Goal: Task Accomplishment & Management: Use online tool/utility

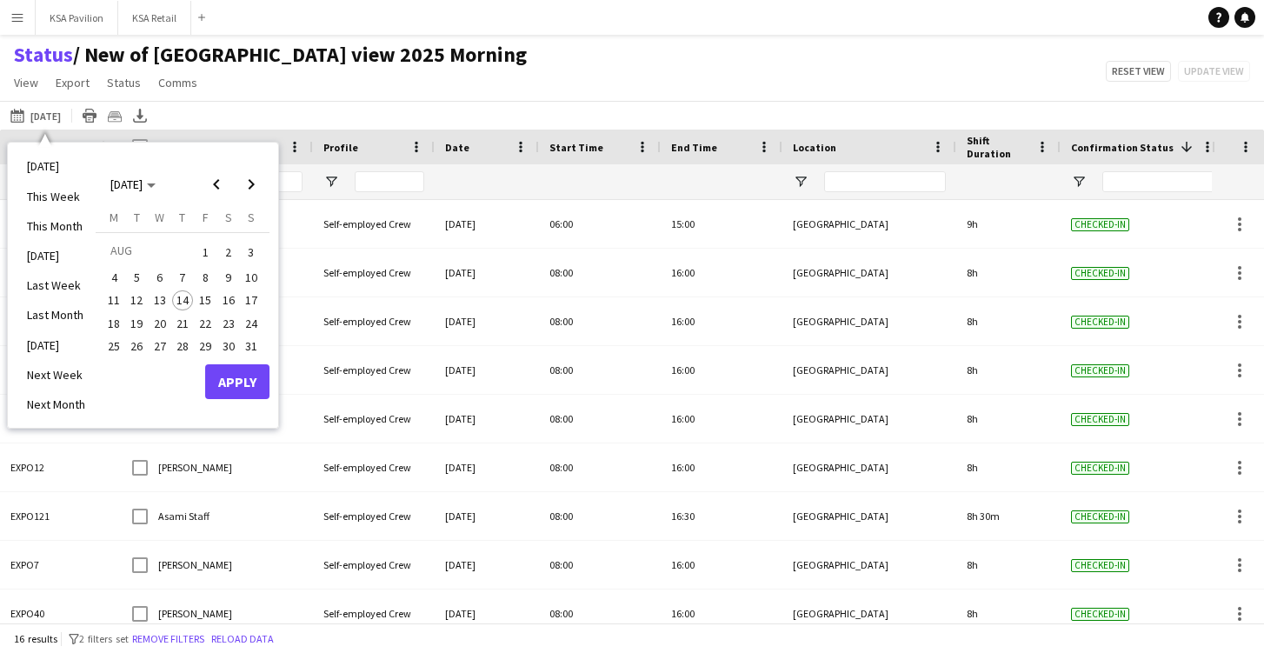
click at [201, 294] on span "15" at bounding box center [205, 300] width 21 height 21
click at [240, 378] on button "Apply" at bounding box center [237, 381] width 64 height 35
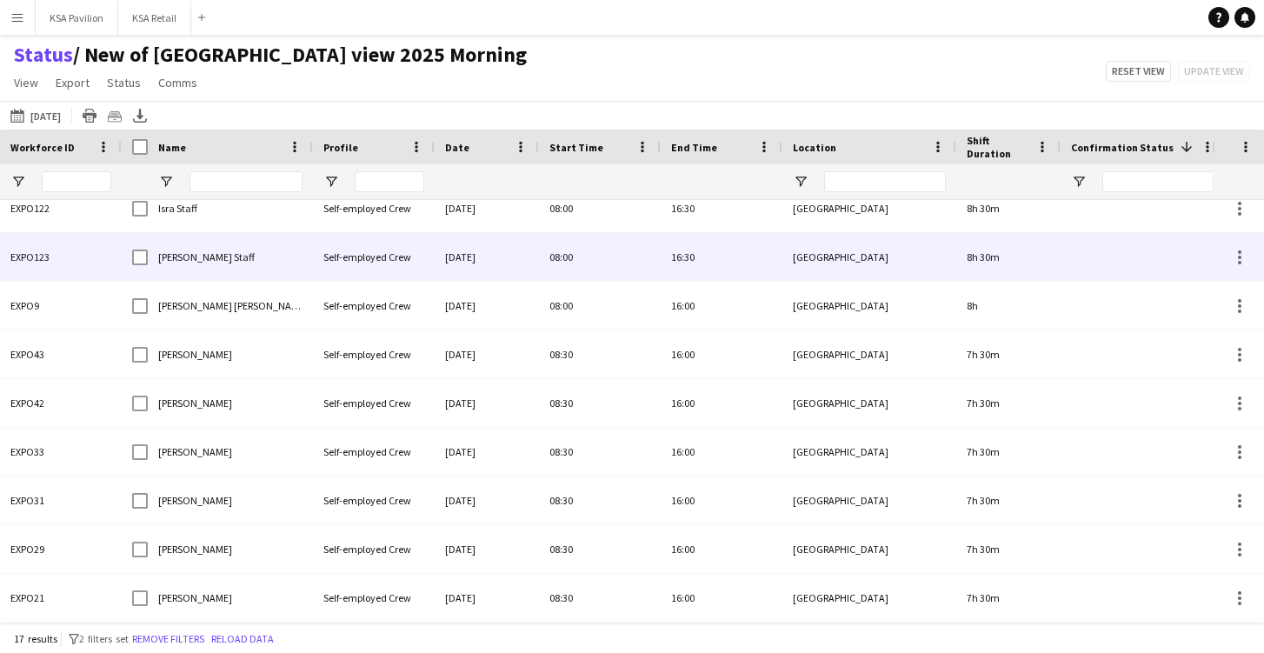
scroll to position [405, 0]
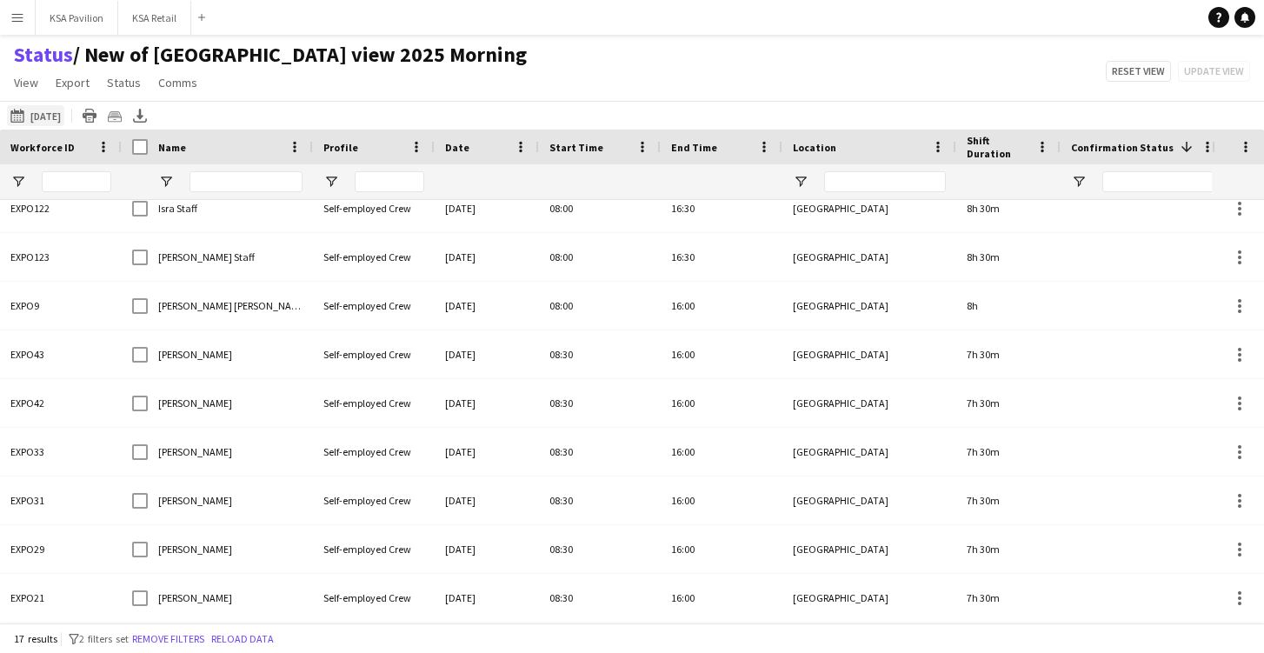
click at [59, 112] on button "14-08-2025 to 20-08-2025 Tomorrow" at bounding box center [35, 115] width 57 height 21
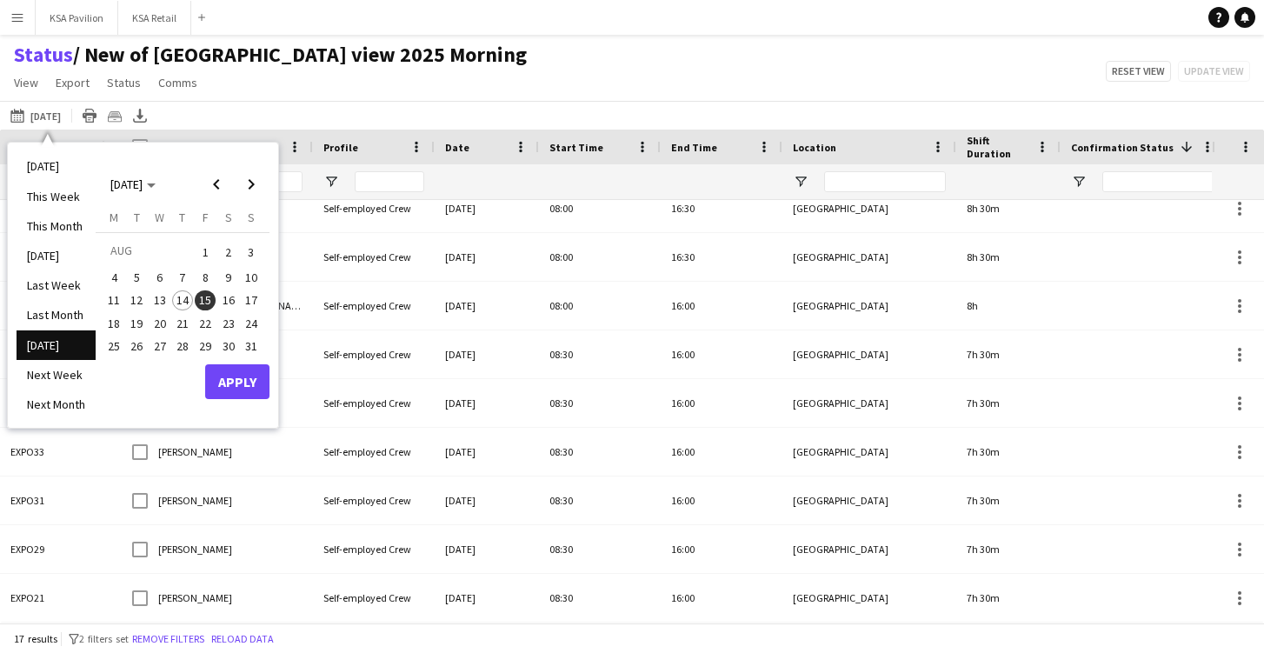
click at [208, 290] on span "15" at bounding box center [205, 300] width 21 height 21
click at [244, 374] on button "Apply" at bounding box center [237, 381] width 64 height 35
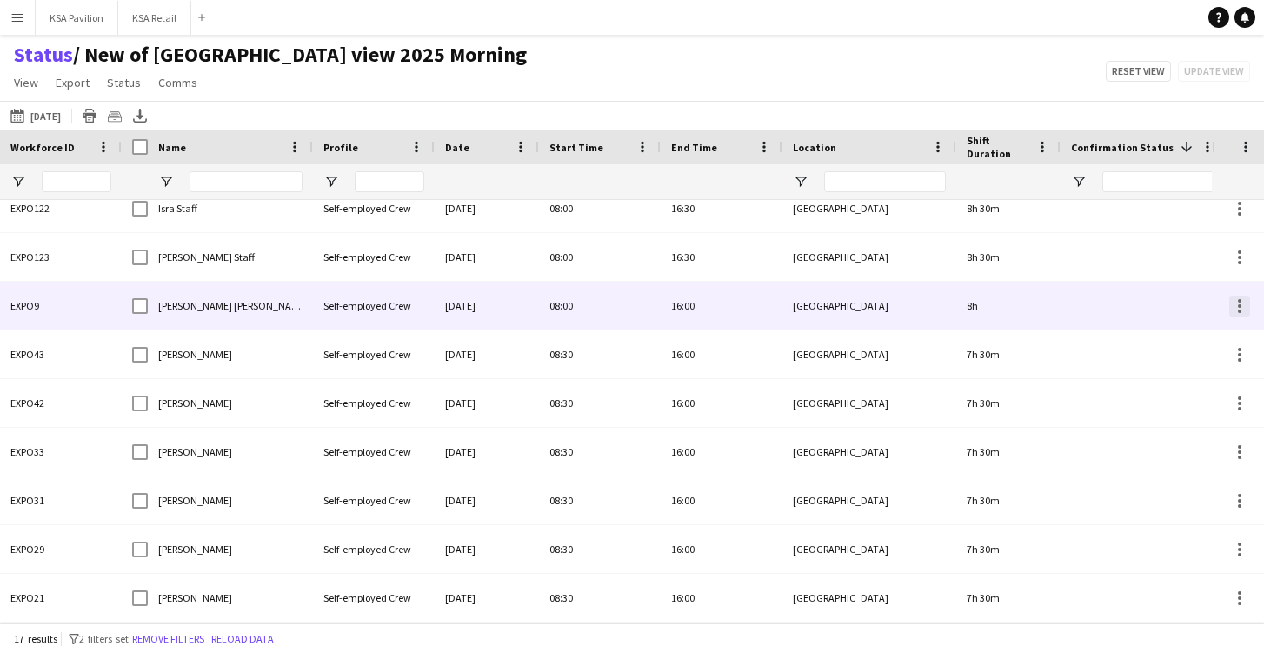
click at [1240, 310] on div at bounding box center [1239, 311] width 3 height 3
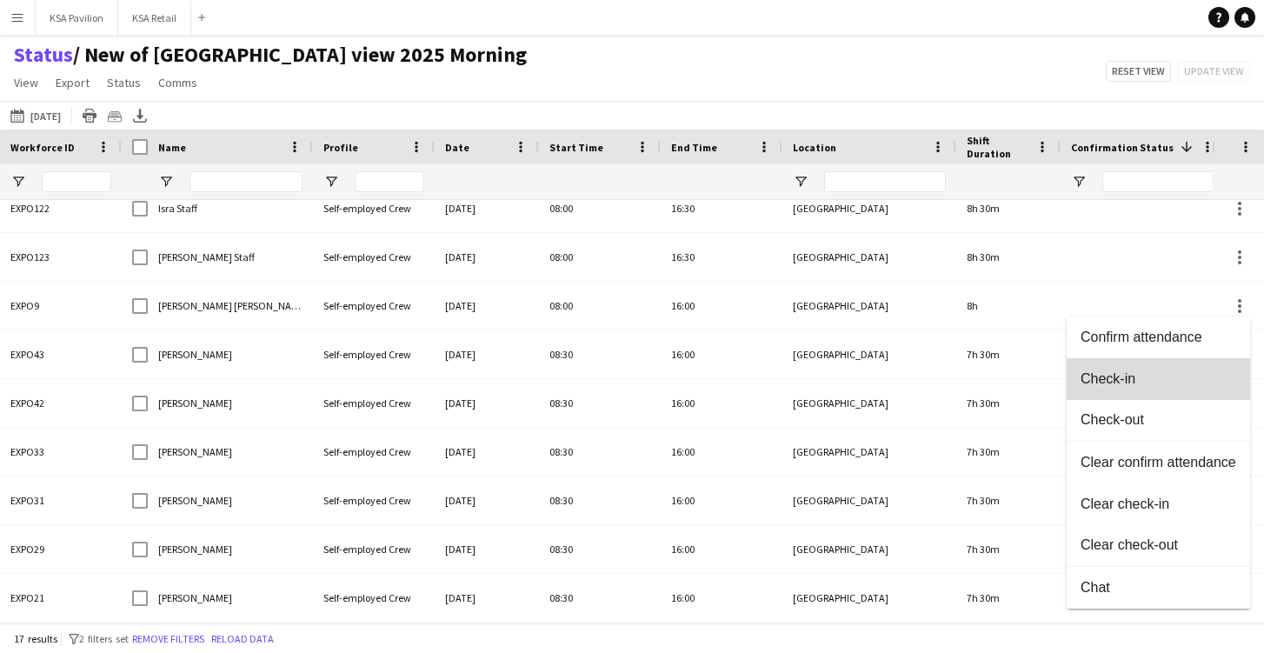
click at [1194, 370] on button "Check-in" at bounding box center [1158, 379] width 183 height 42
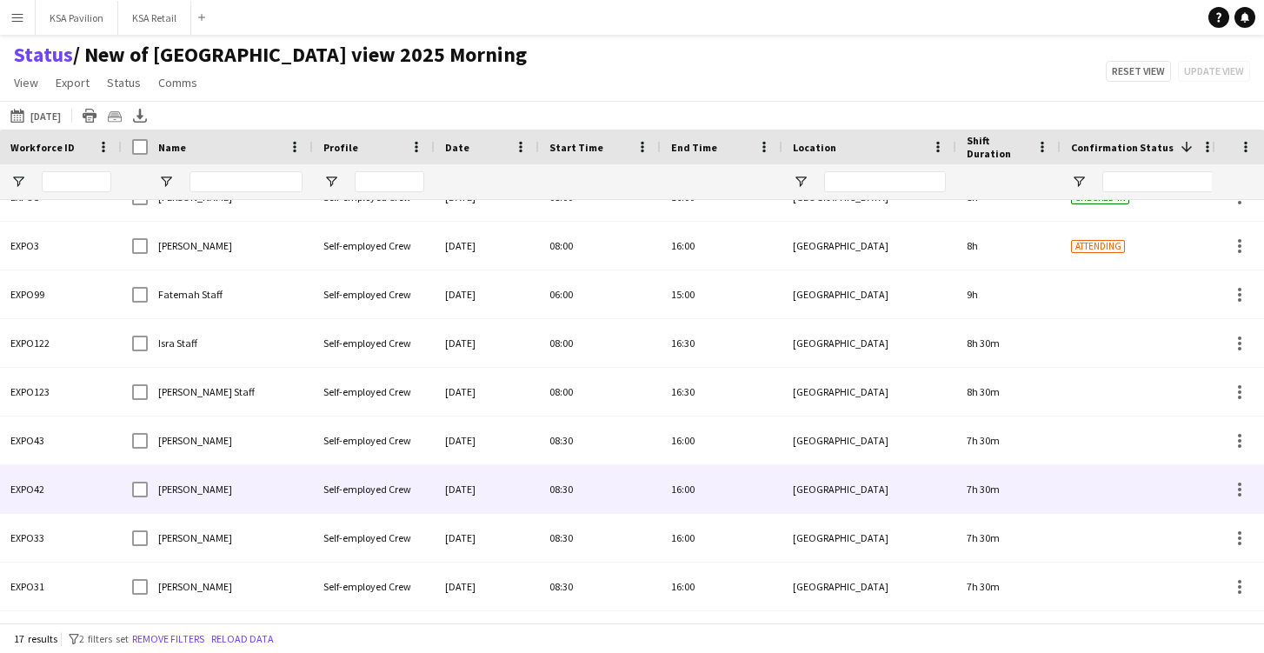
scroll to position [251, 0]
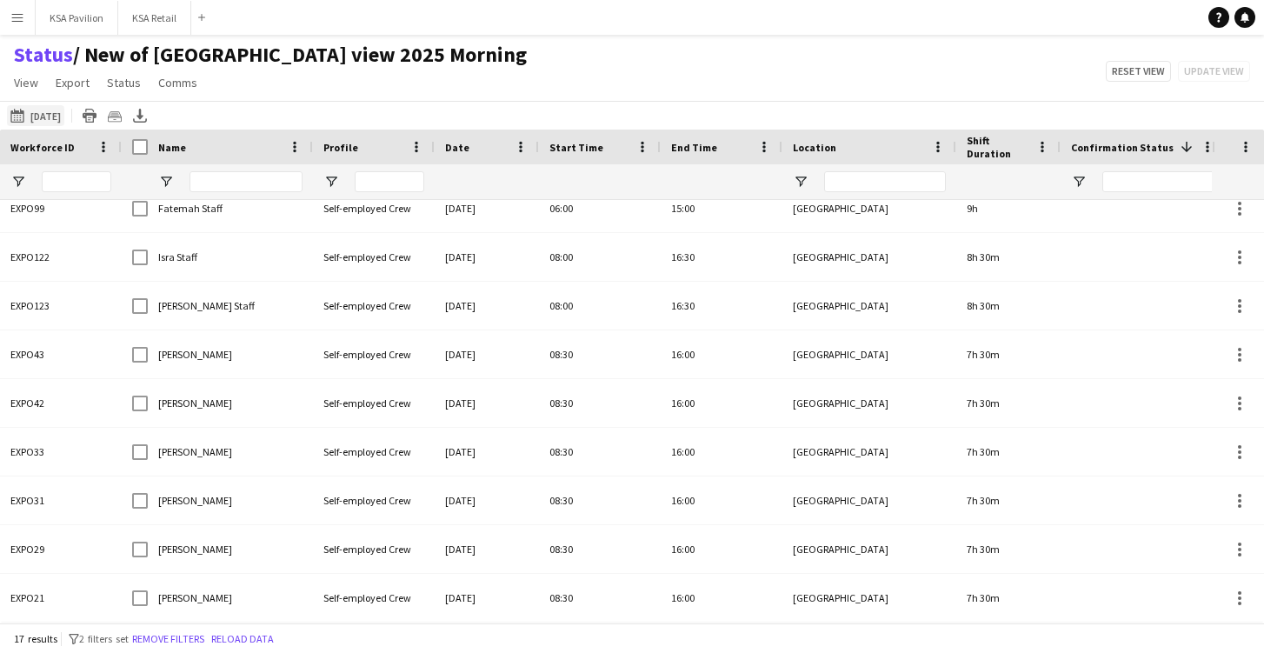
click at [55, 115] on button "14-08-2025 to 20-08-2025 Tomorrow" at bounding box center [35, 115] width 57 height 21
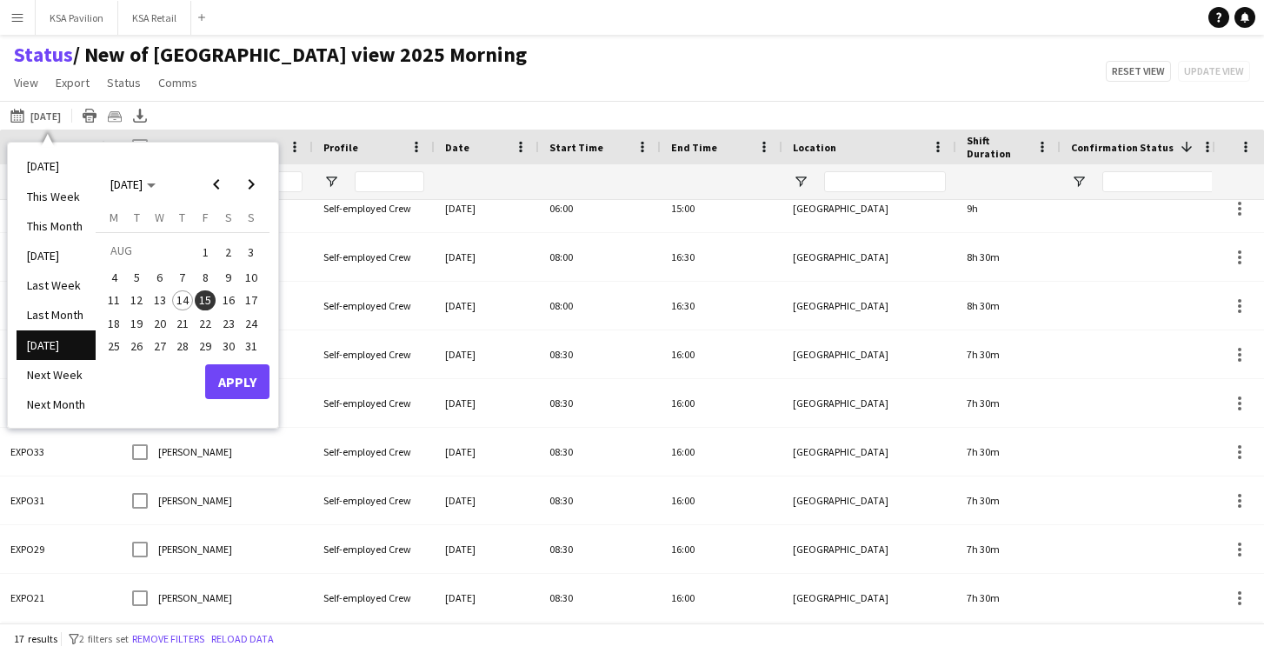
click at [254, 369] on button "Apply" at bounding box center [237, 381] width 64 height 35
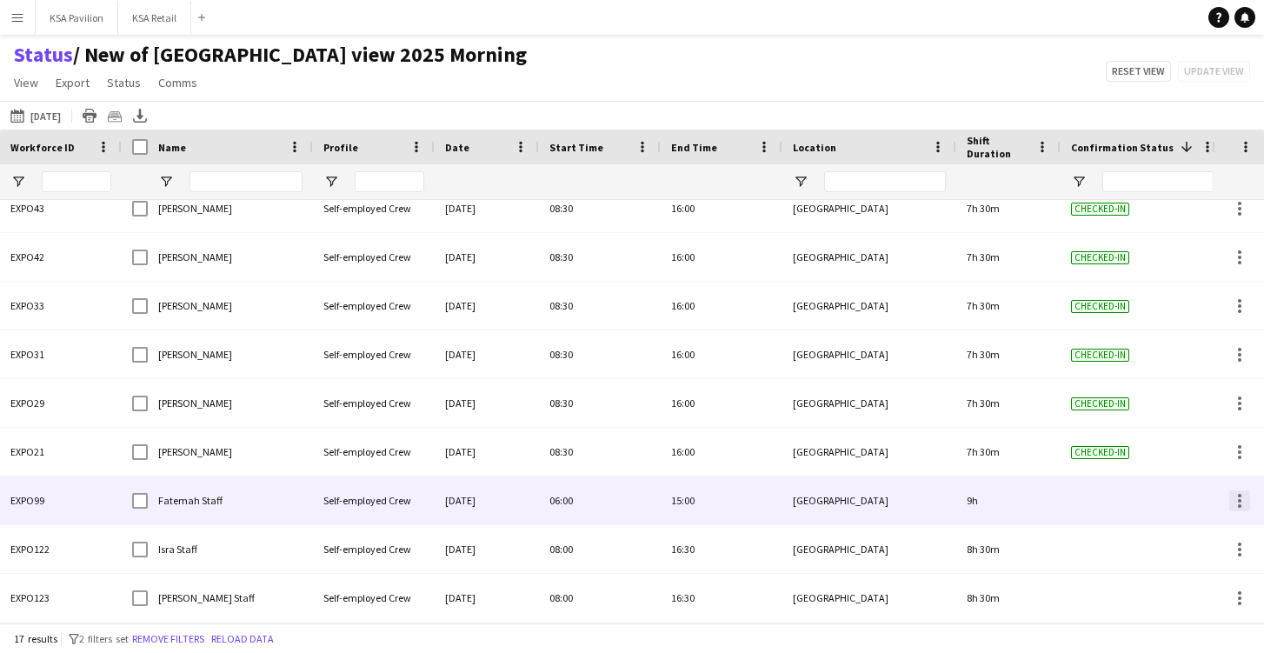
click at [1237, 497] on div at bounding box center [1239, 500] width 21 height 21
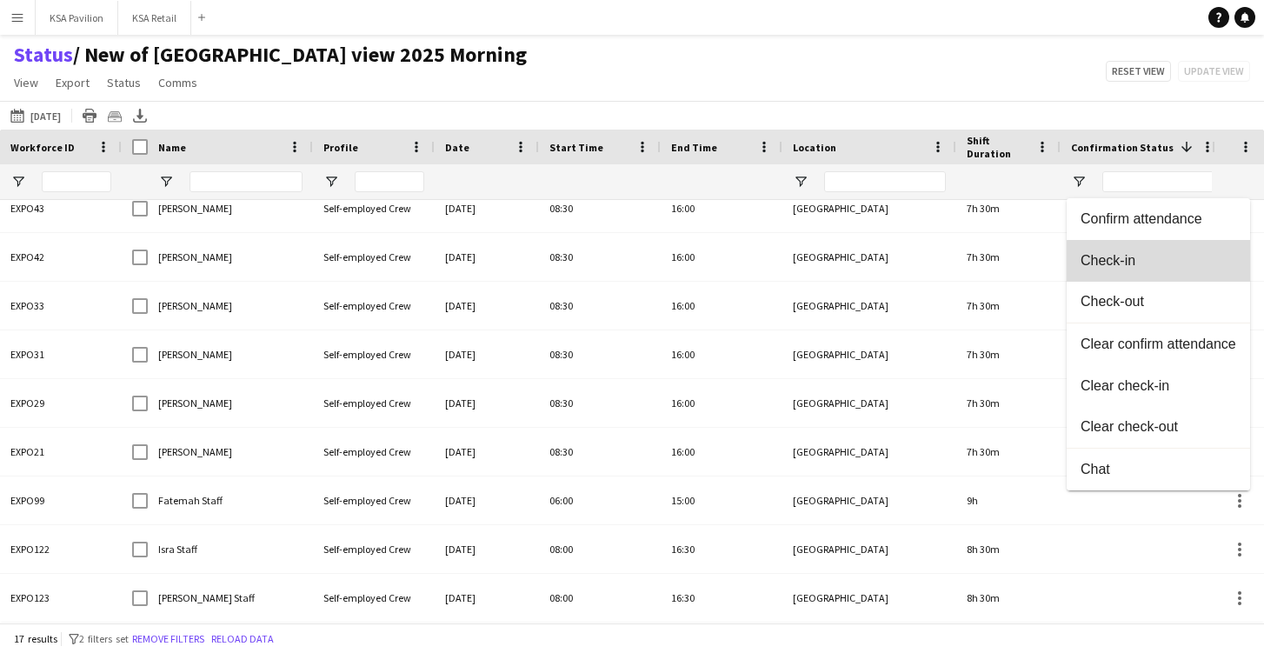
click at [1180, 269] on button "Check-in" at bounding box center [1158, 261] width 183 height 42
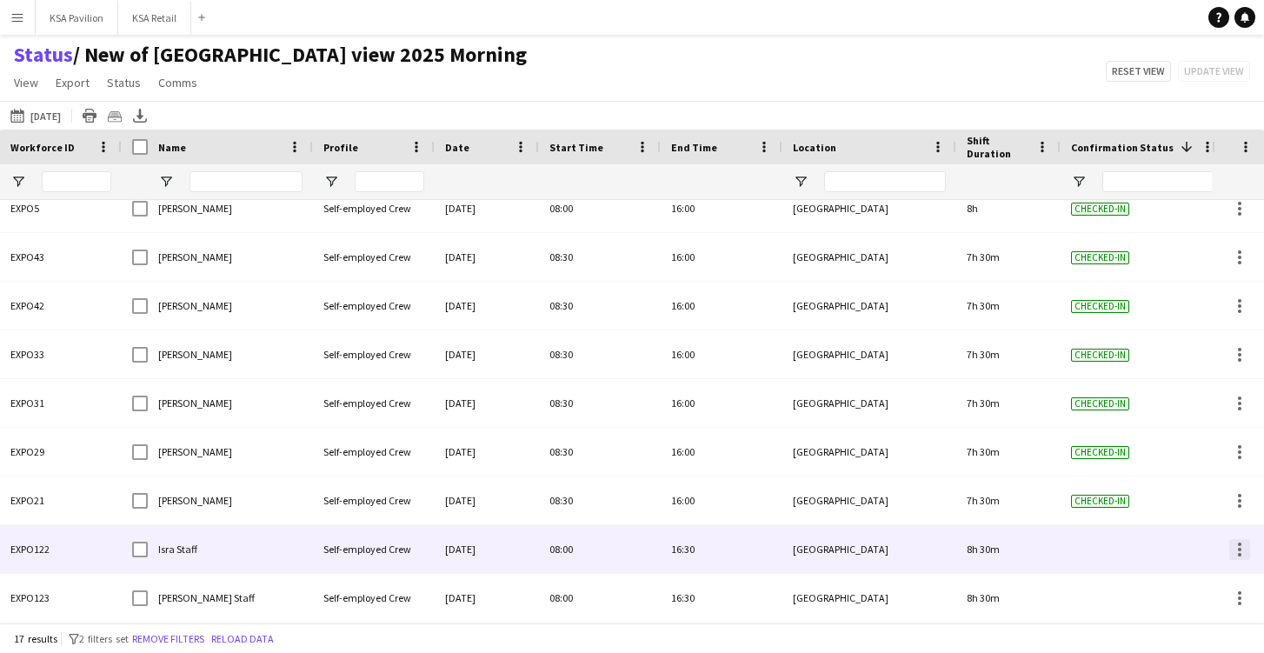
click at [1241, 548] on div at bounding box center [1239, 549] width 3 height 3
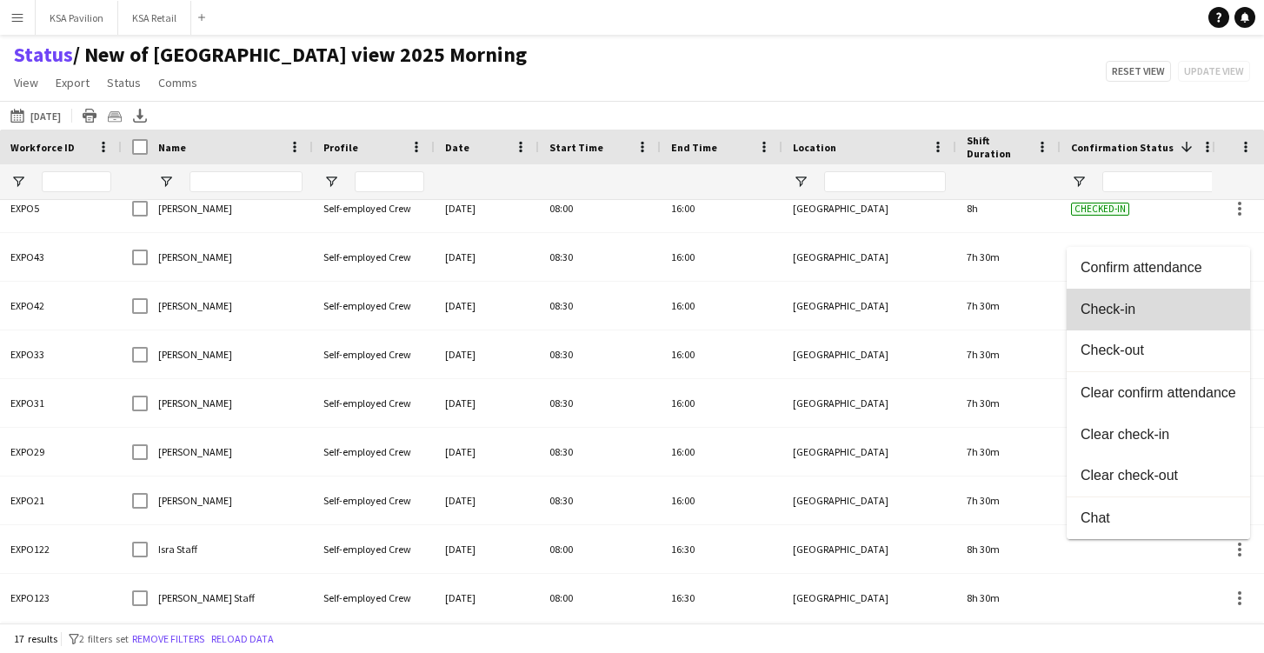
click at [1209, 298] on button "Check-in" at bounding box center [1158, 310] width 183 height 42
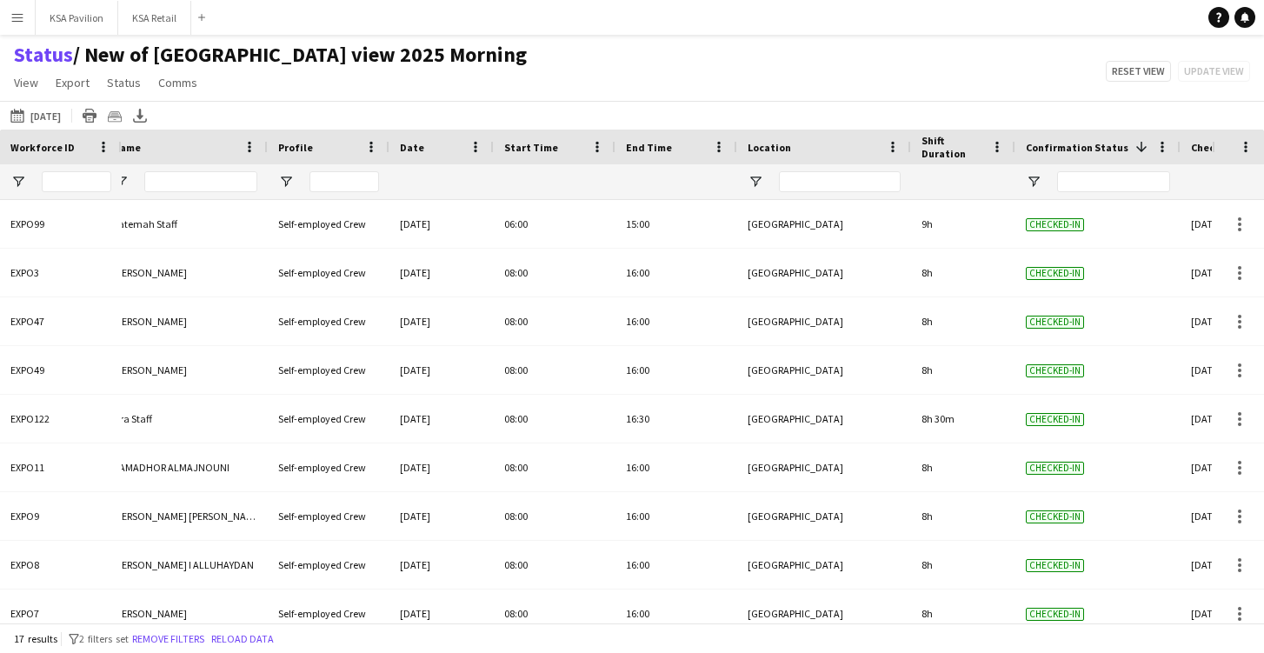
scroll to position [0, 336]
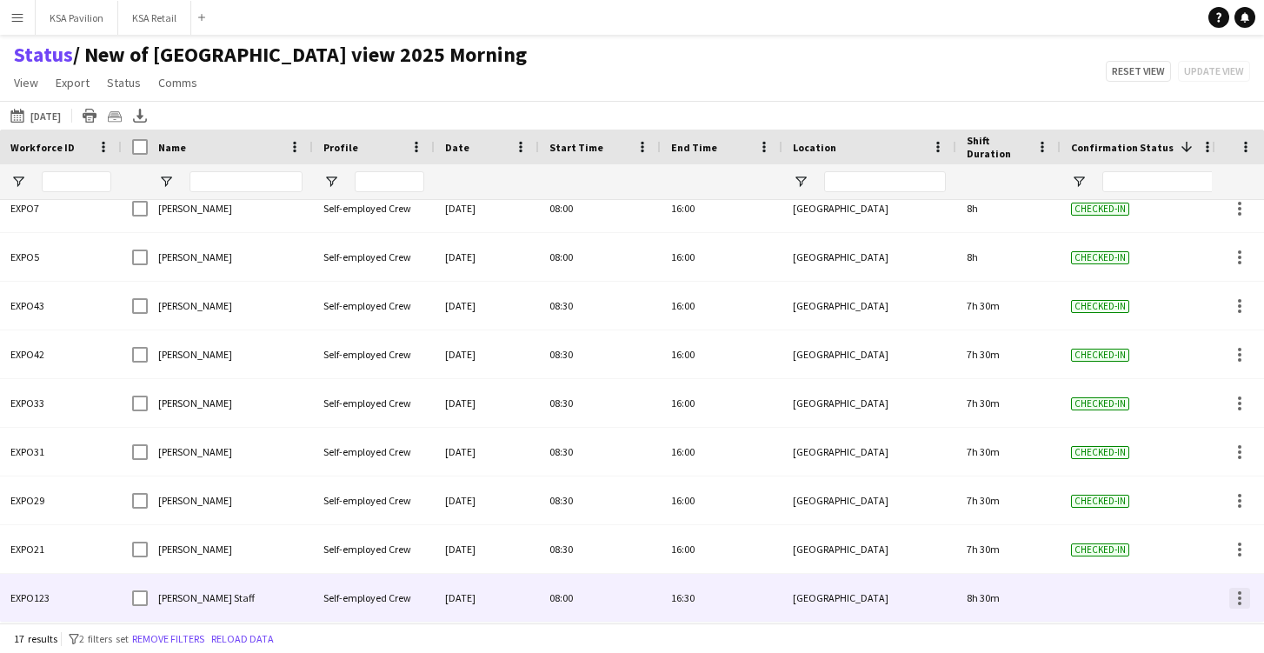
click at [1241, 595] on div at bounding box center [1239, 598] width 21 height 21
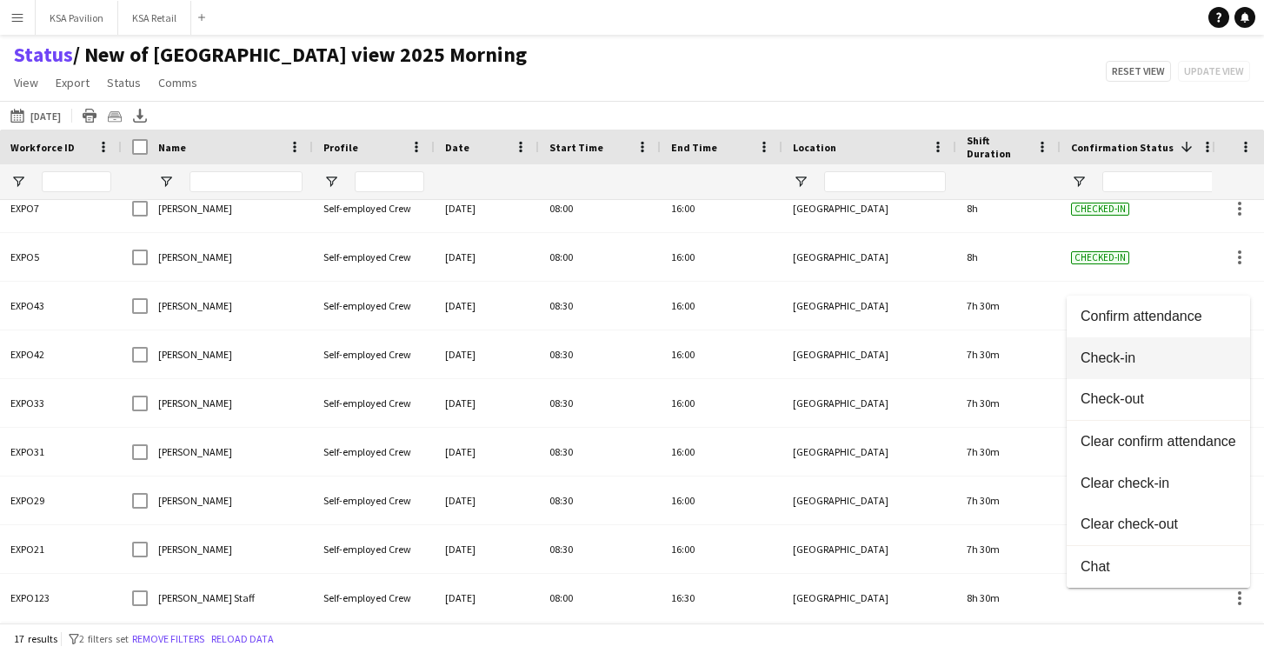
click at [1204, 369] on button "Check-in" at bounding box center [1158, 358] width 183 height 42
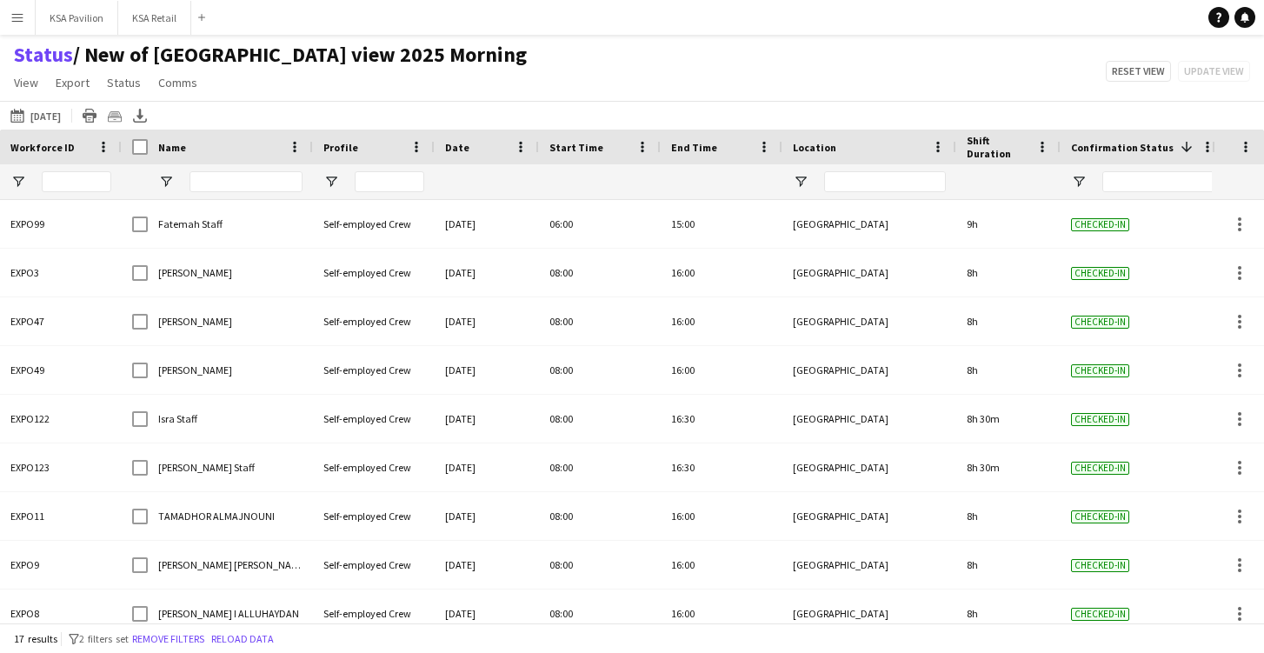
scroll to position [0, 0]
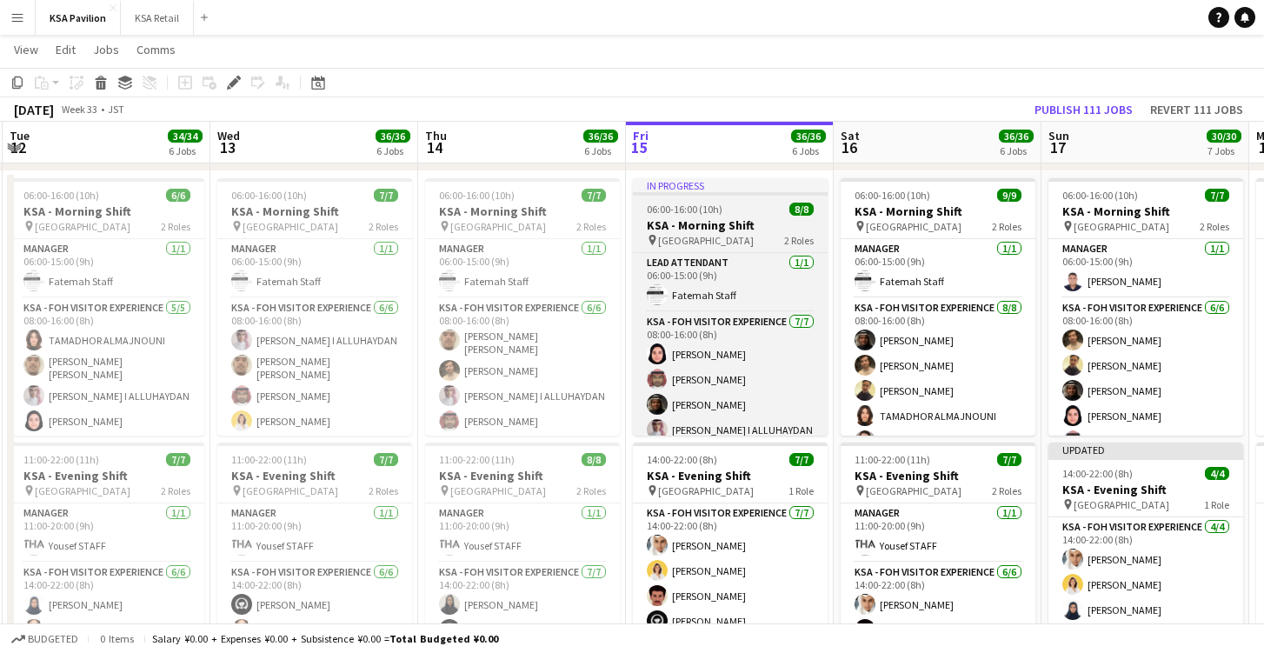
click at [702, 183] on div "In progress" at bounding box center [730, 185] width 195 height 14
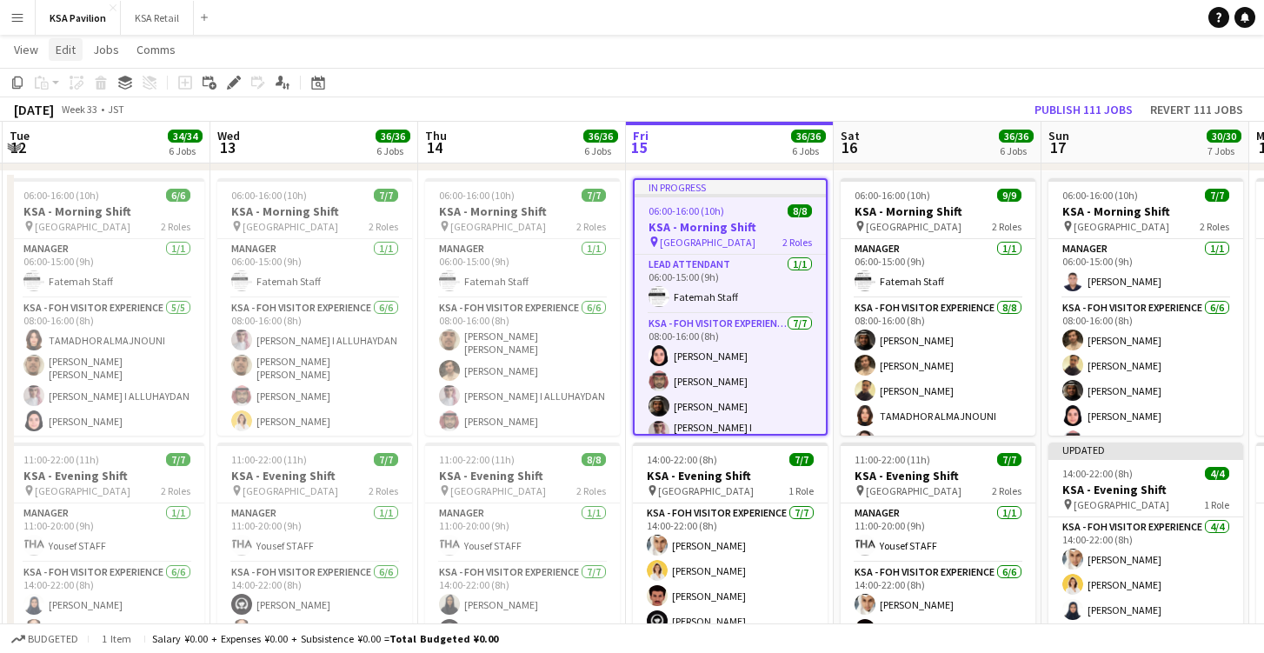
click at [77, 44] on link "Edit" at bounding box center [66, 49] width 34 height 23
click at [104, 56] on span "Jobs" at bounding box center [106, 50] width 26 height 16
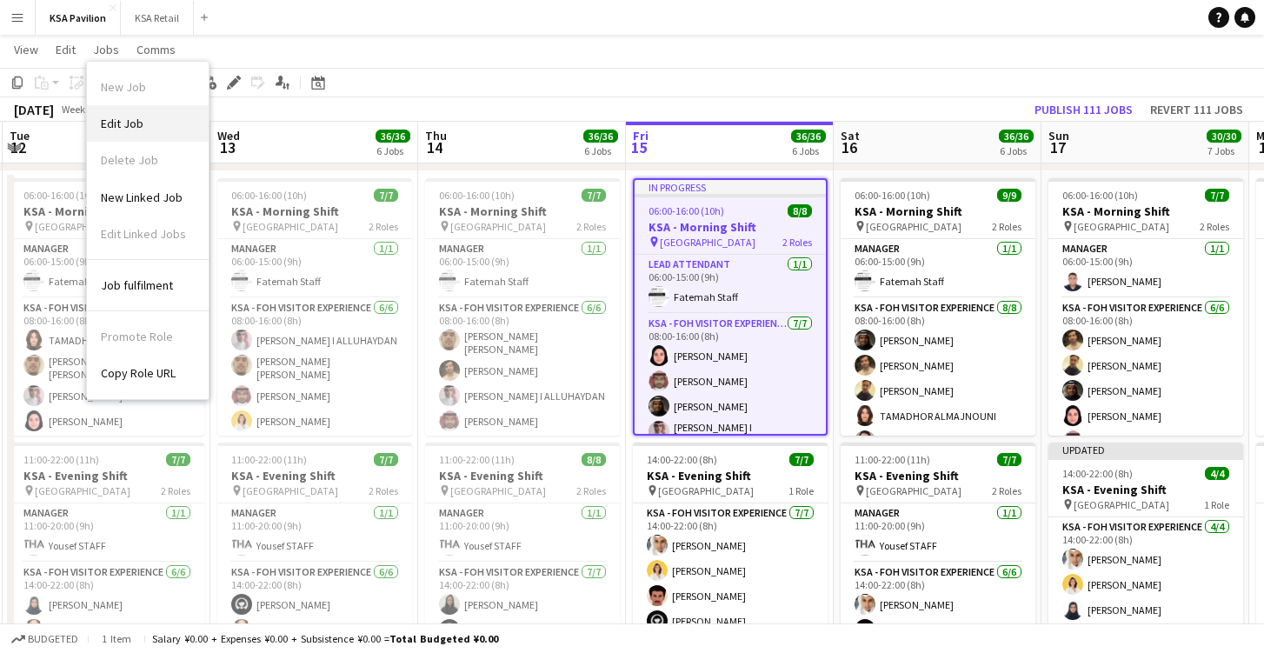
click at [116, 121] on span "Edit Job" at bounding box center [122, 124] width 43 height 16
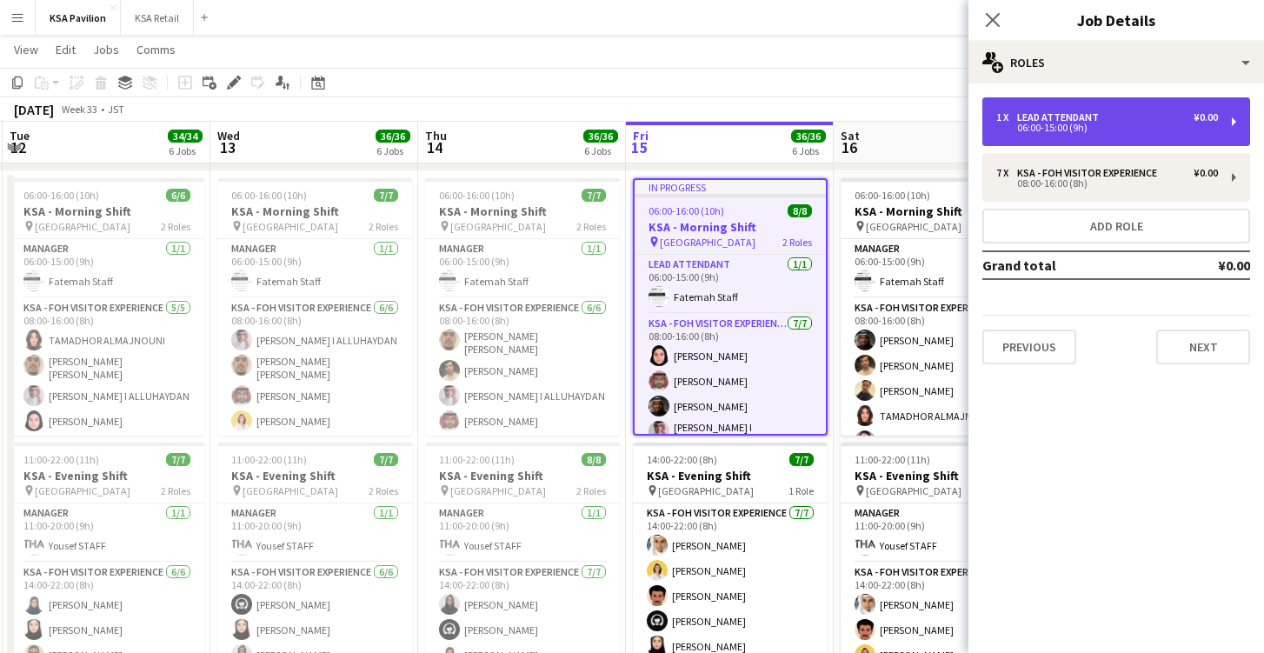
click at [1079, 130] on div "06:00-15:00 (9h)" at bounding box center [1107, 127] width 222 height 9
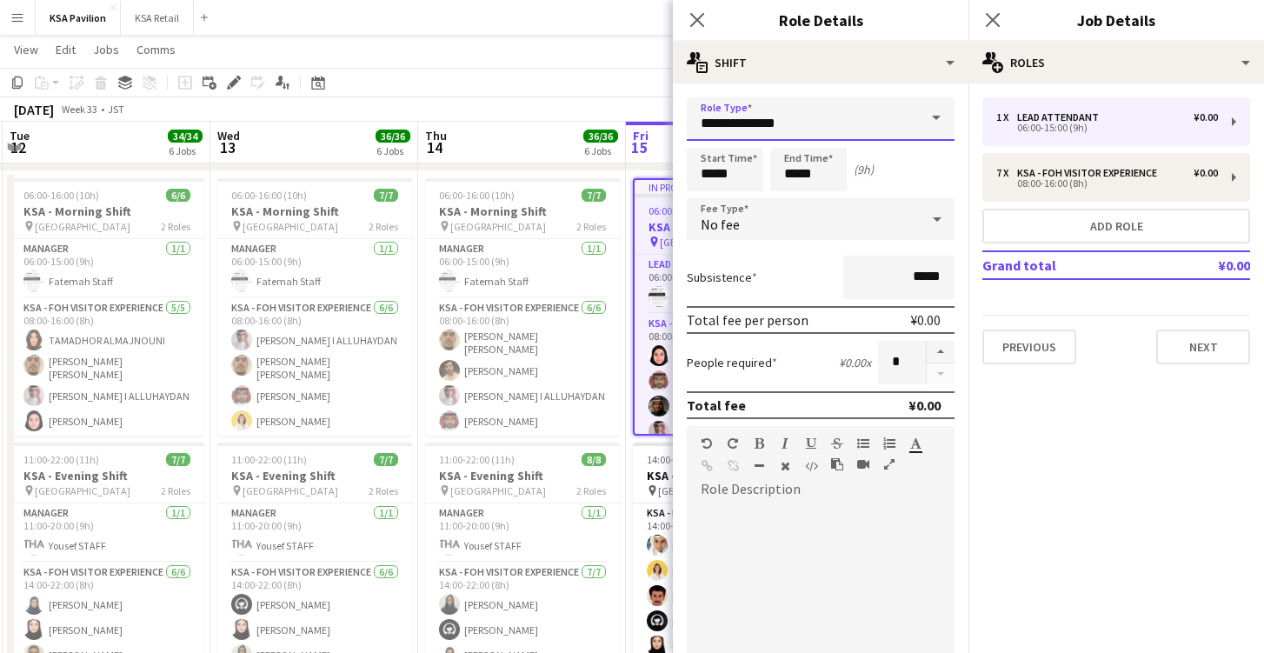
click at [881, 130] on input "**********" at bounding box center [821, 118] width 268 height 43
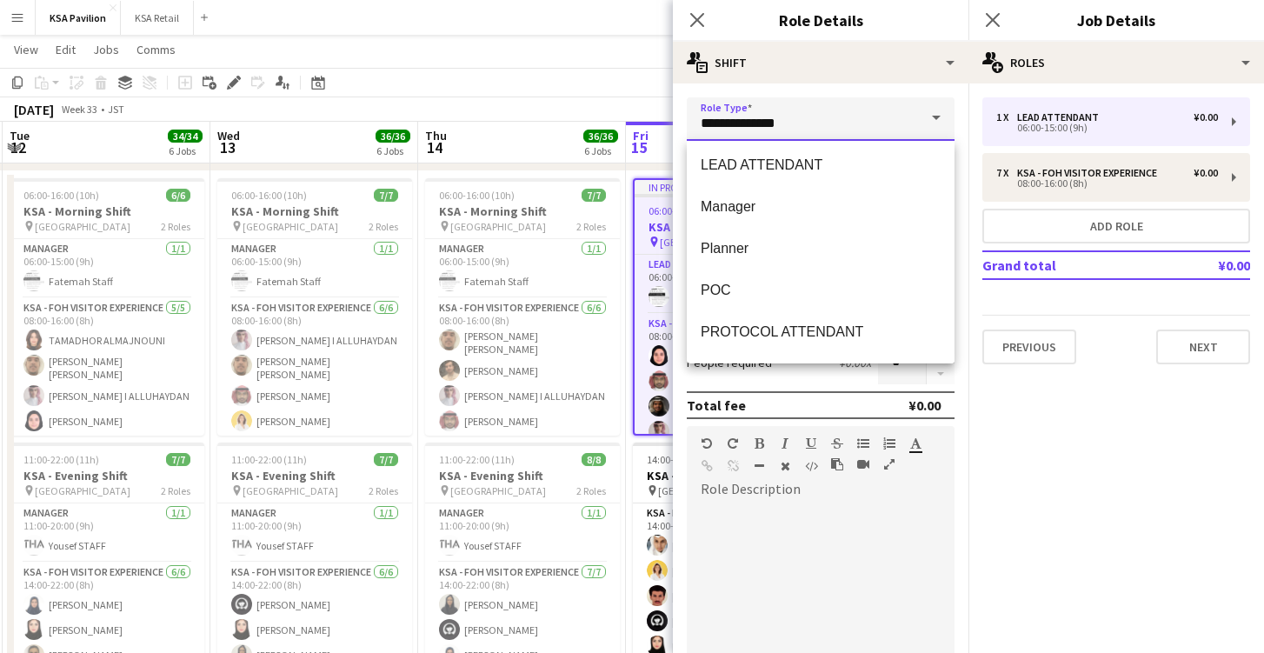
scroll to position [756, 0]
click at [816, 210] on span "Manager" at bounding box center [821, 204] width 240 height 17
type input "*******"
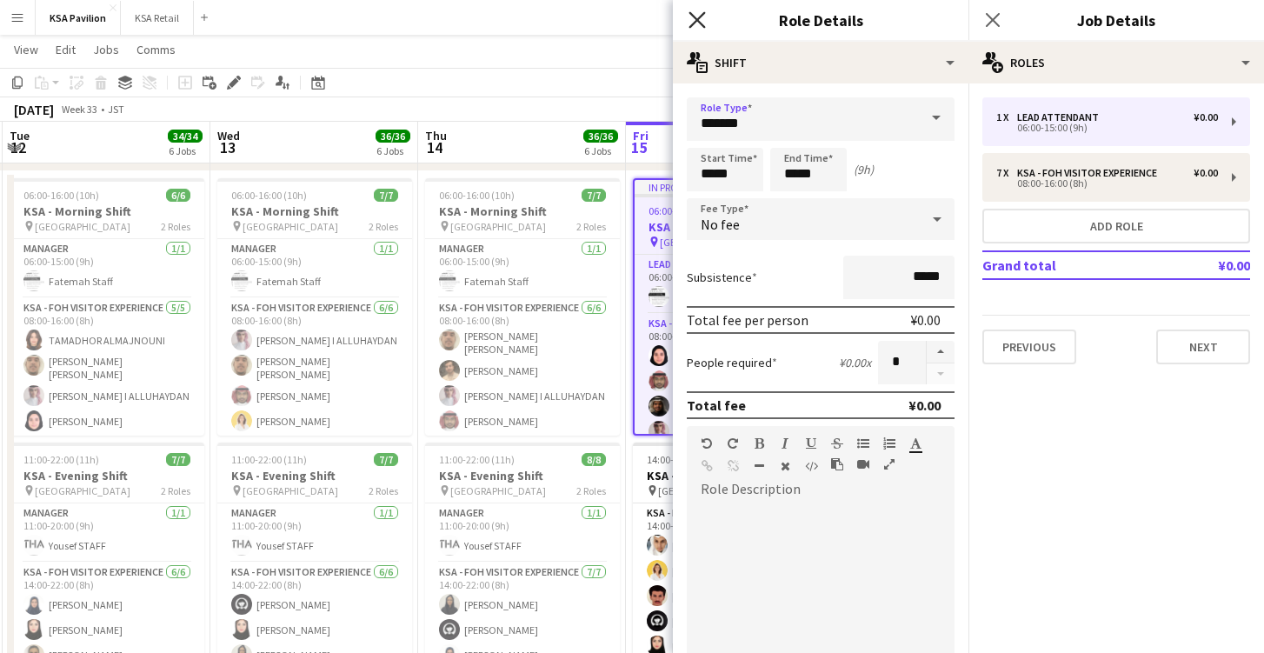
click at [702, 26] on icon at bounding box center [697, 19] width 17 height 17
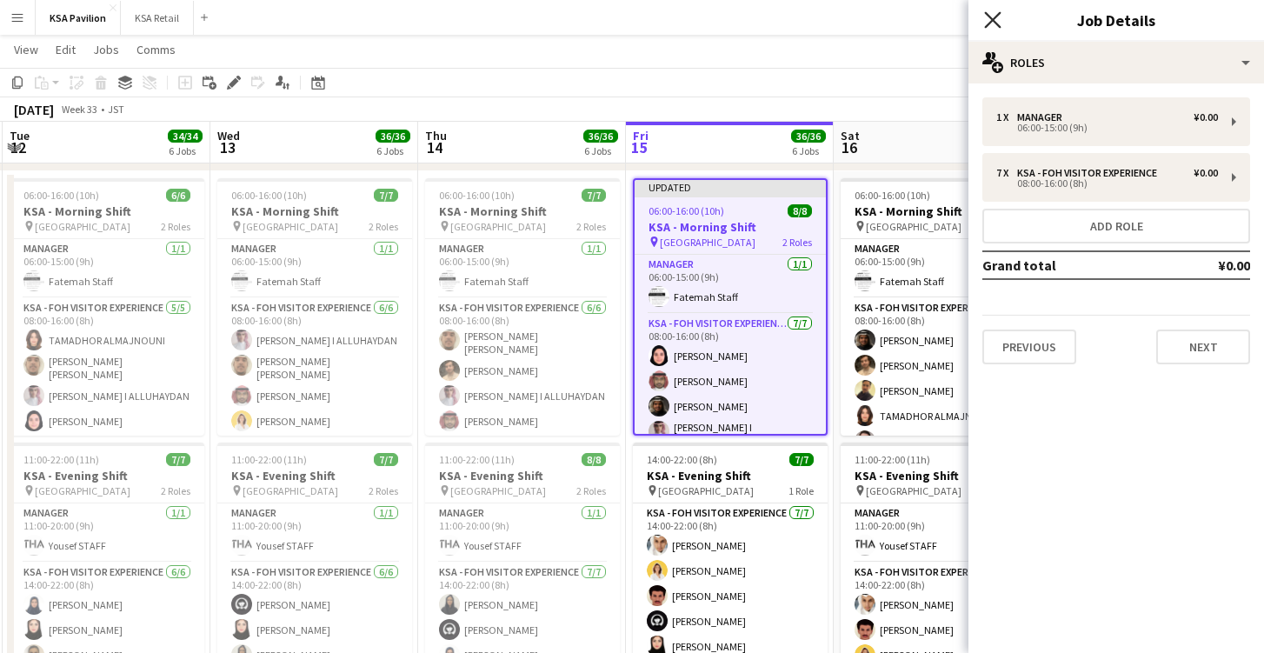
click at [995, 22] on icon "Close pop-in" at bounding box center [992, 19] width 17 height 17
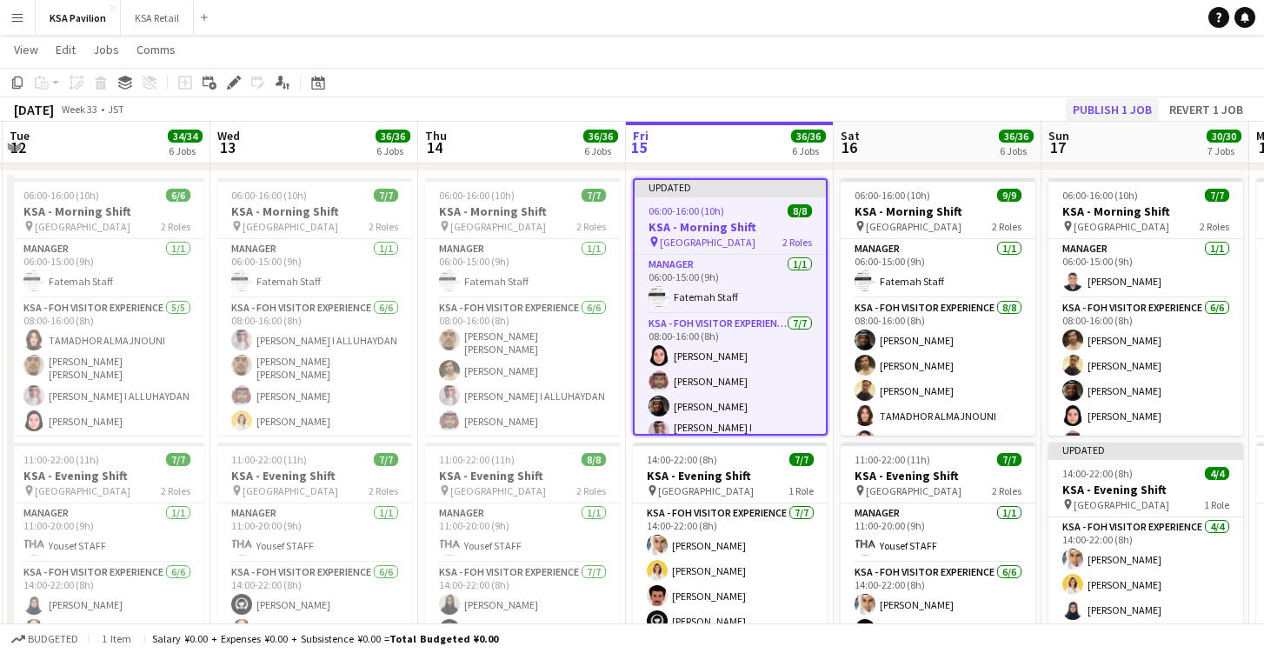
click at [1110, 104] on button "Publish 1 job" at bounding box center [1112, 109] width 93 height 23
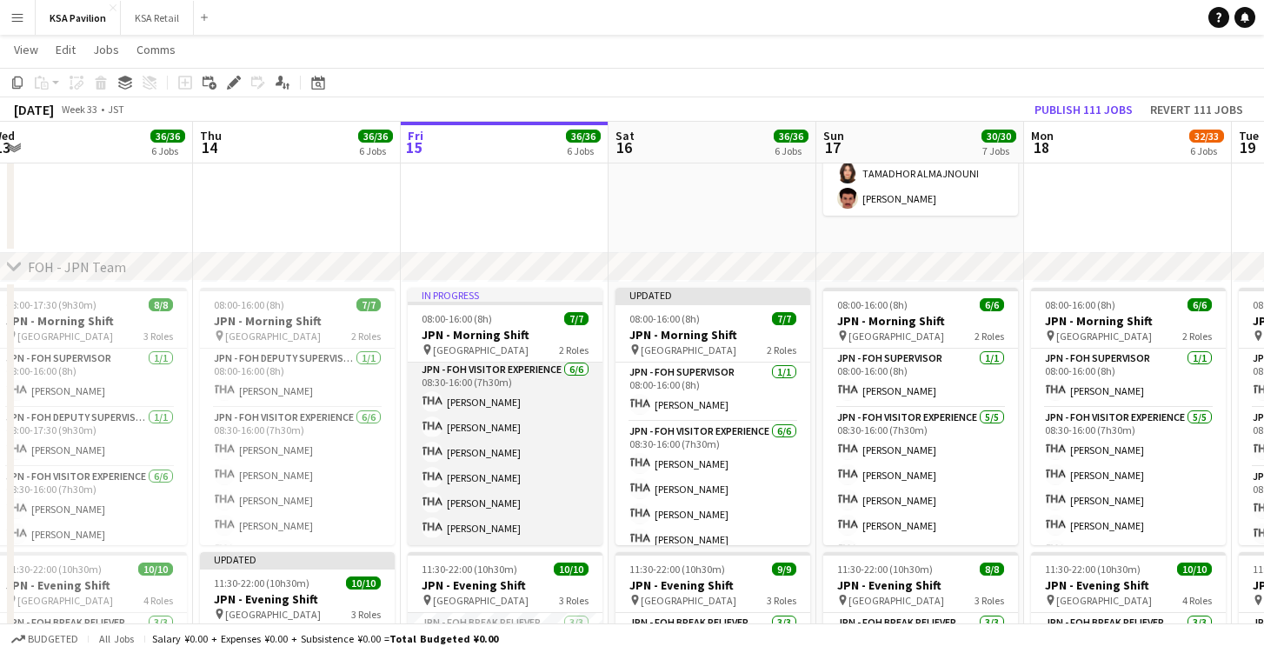
scroll to position [62, 0]
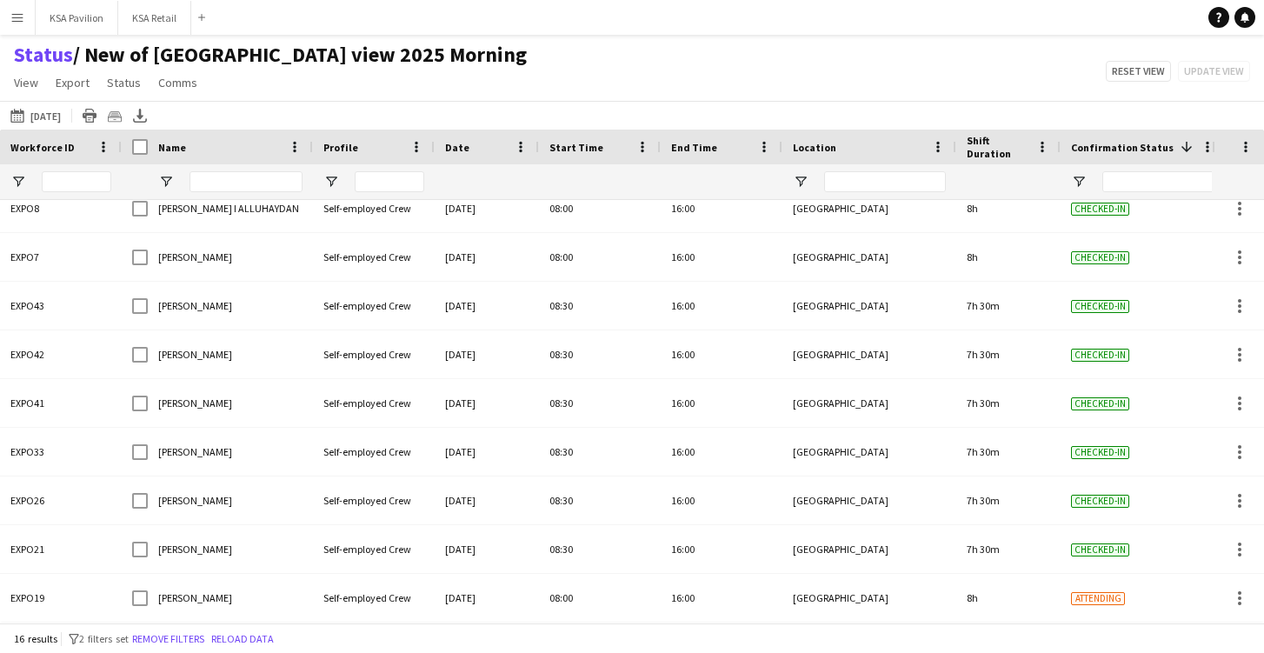
scroll to position [356, 0]
click at [57, 116] on button "[DATE] to [DATE] [DATE]" at bounding box center [35, 115] width 57 height 21
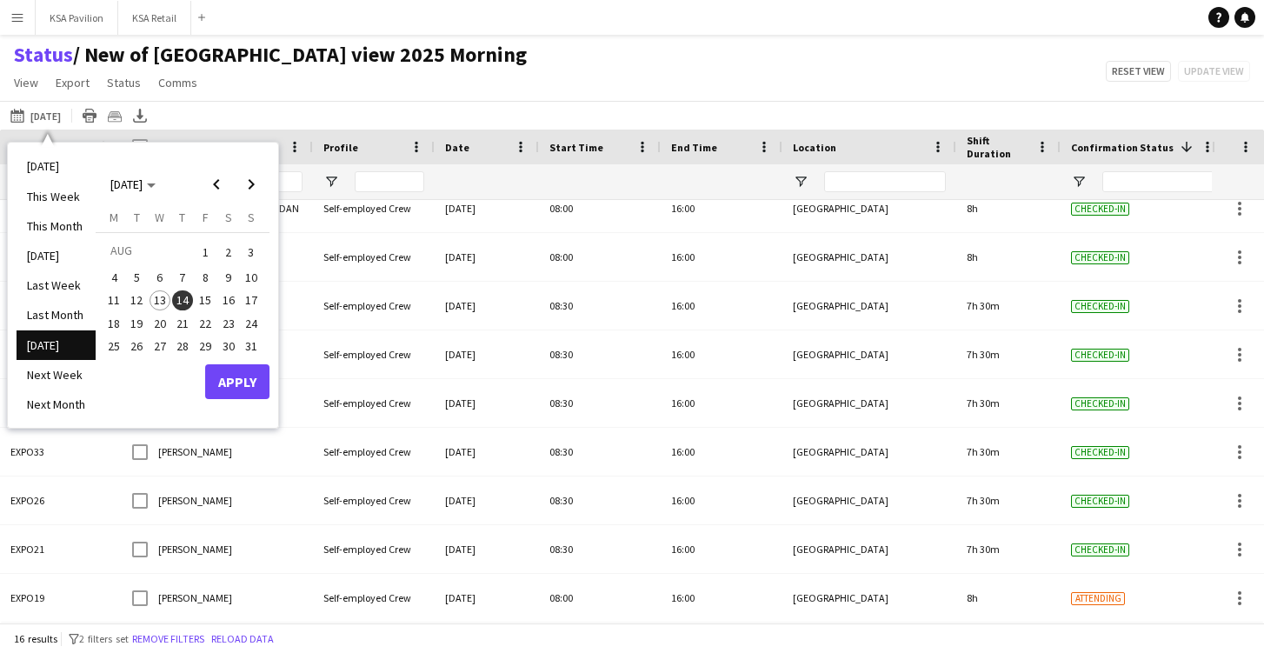
click at [205, 297] on span "15" at bounding box center [205, 300] width 21 height 21
click at [240, 382] on button "Apply" at bounding box center [237, 381] width 64 height 35
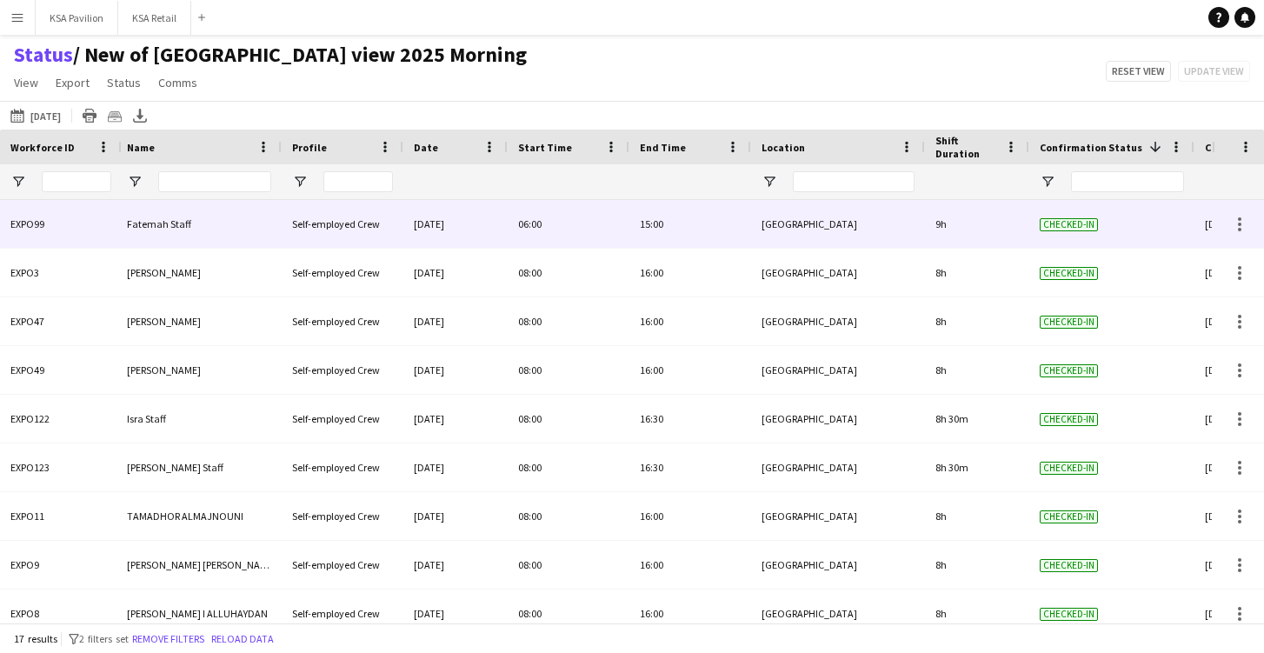
scroll to position [0, 0]
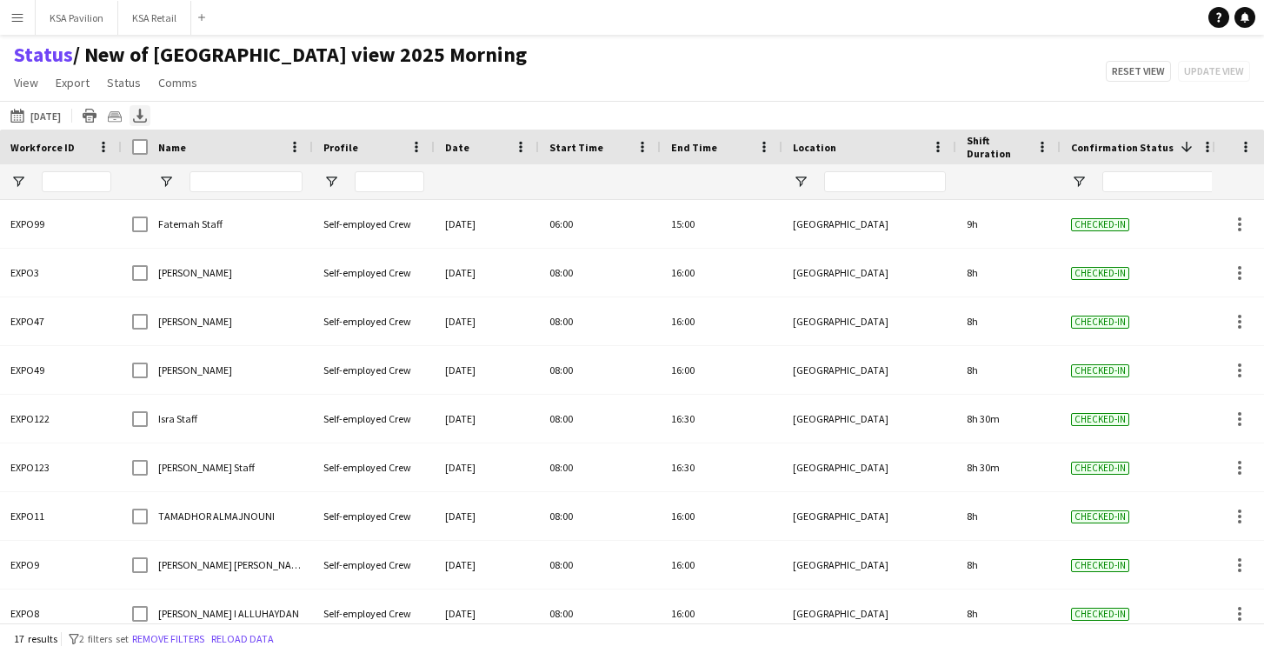
click at [147, 113] on icon "Export XLSX" at bounding box center [140, 116] width 14 height 14
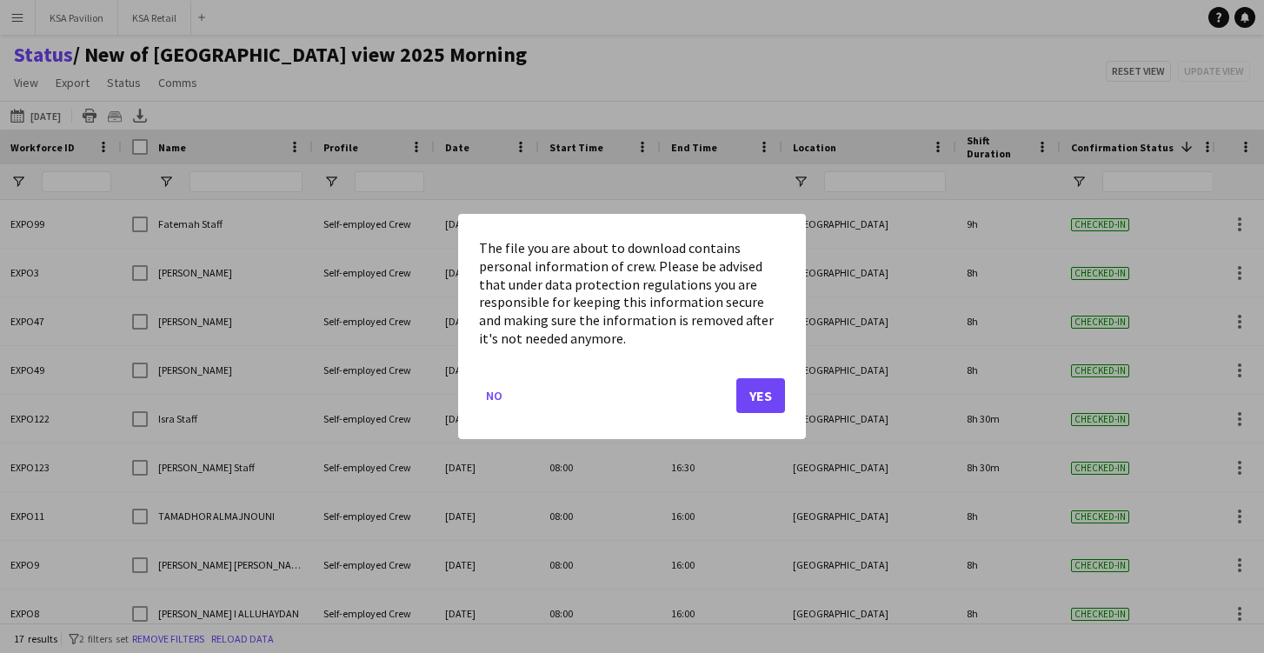
click at [752, 395] on button "Yes" at bounding box center [760, 395] width 49 height 35
